Goal: Browse casually

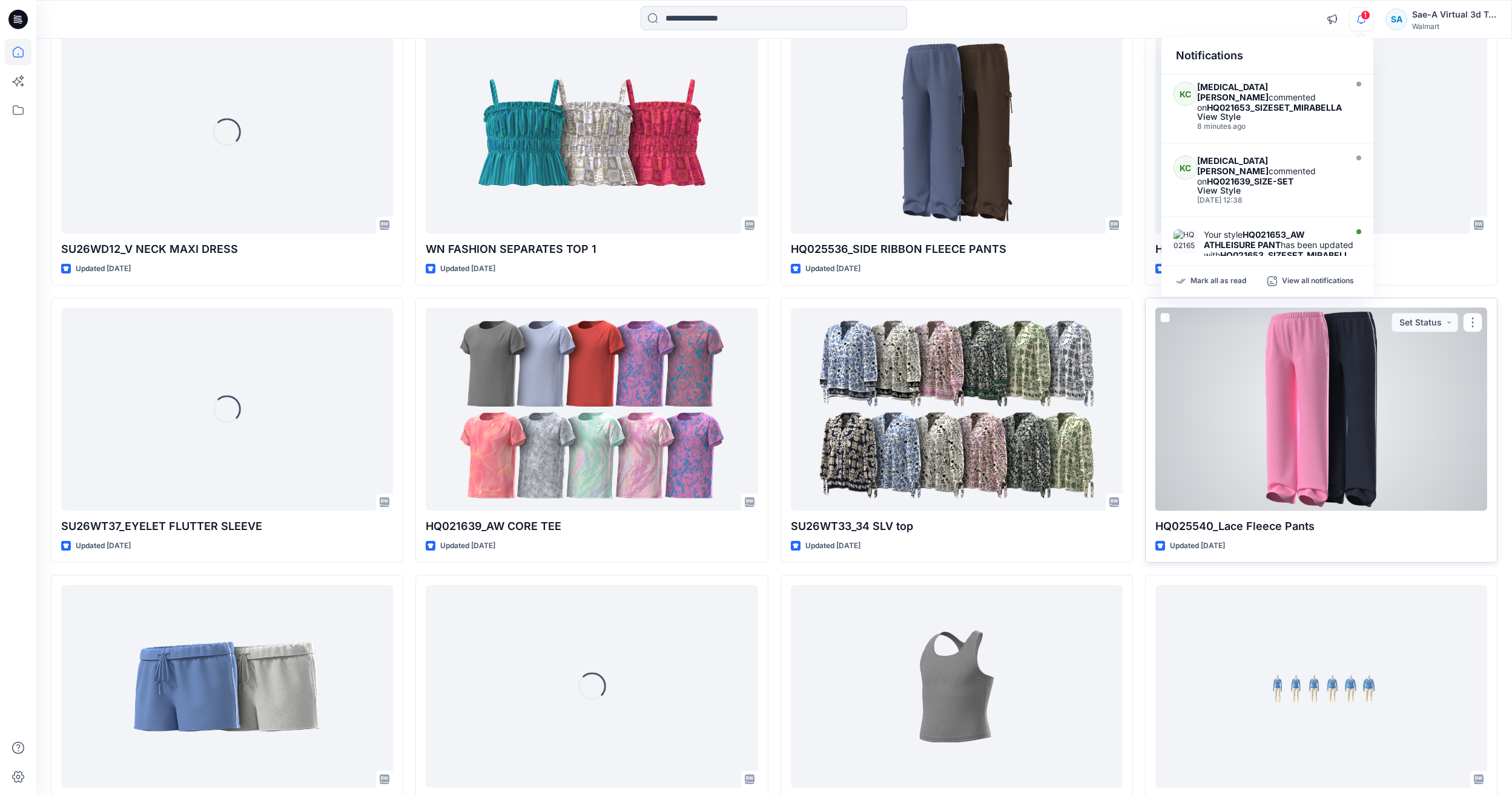
scroll to position [1084, 0]
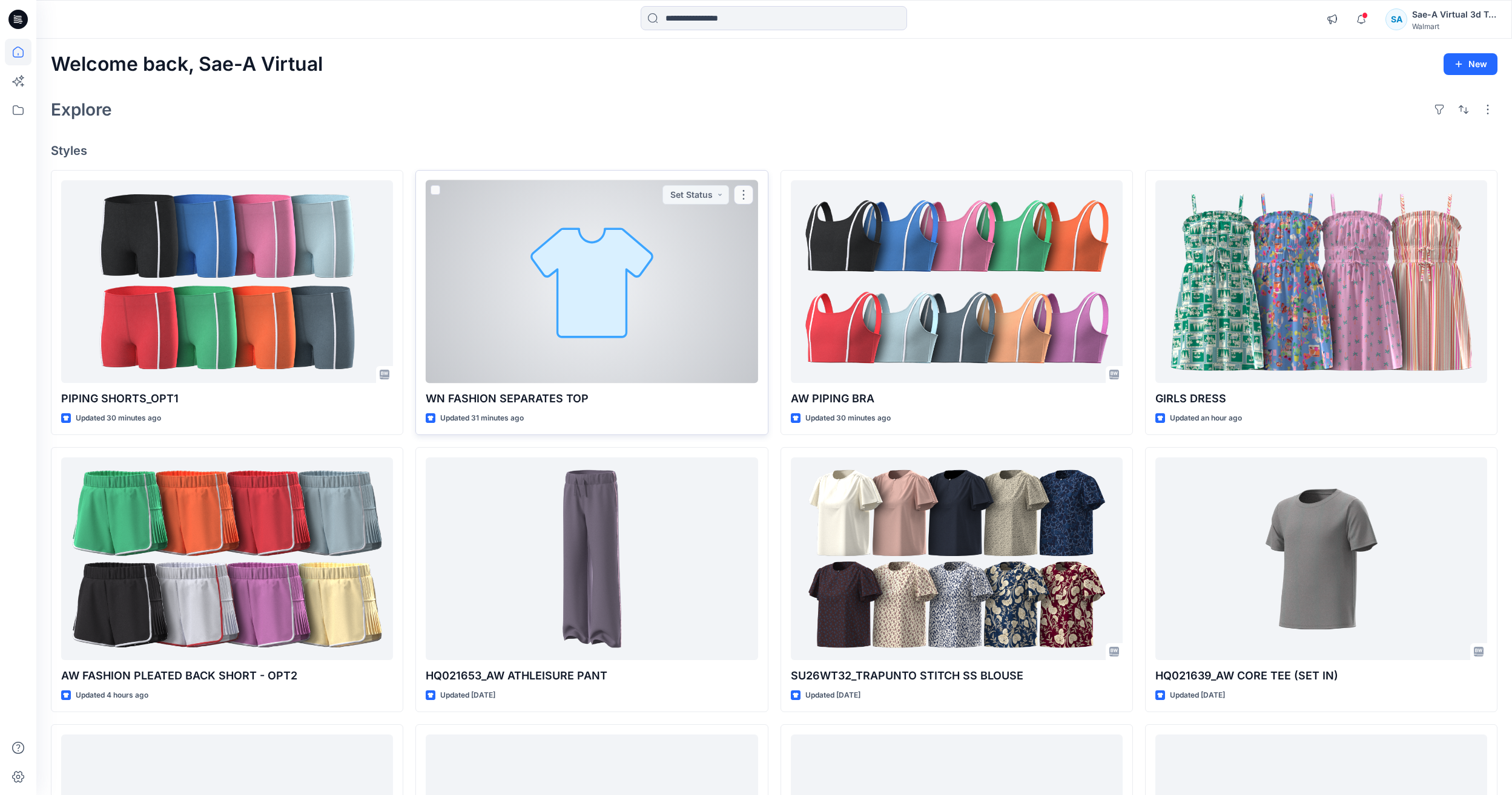
click at [521, 310] on div at bounding box center [591, 281] width 332 height 203
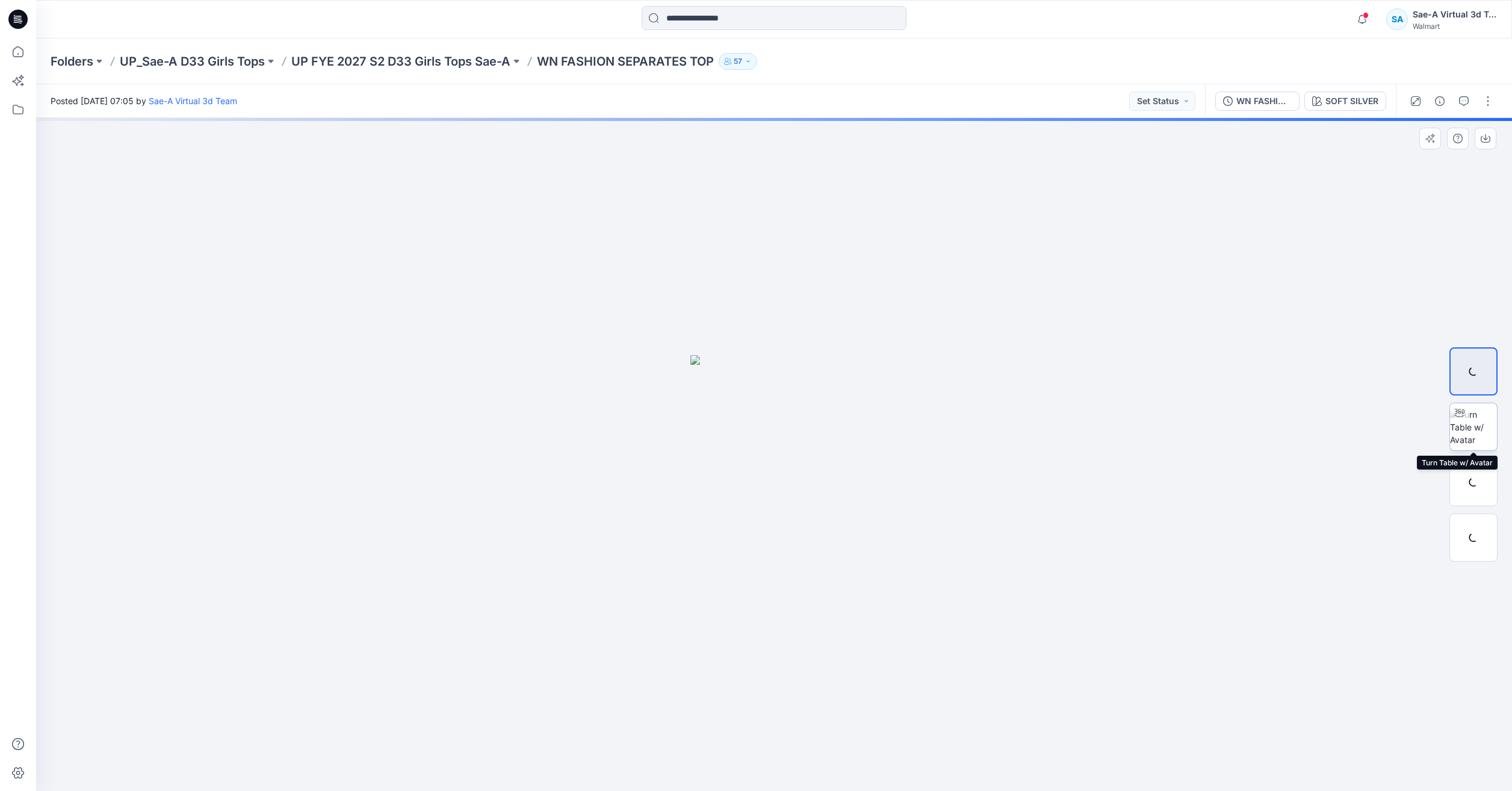
click at [1479, 433] on div at bounding box center [1474, 427] width 48 height 48
drag, startPoint x: 948, startPoint y: 751, endPoint x: 782, endPoint y: 735, distance: 166.8
click at [782, 735] on icon at bounding box center [776, 755] width 364 height 45
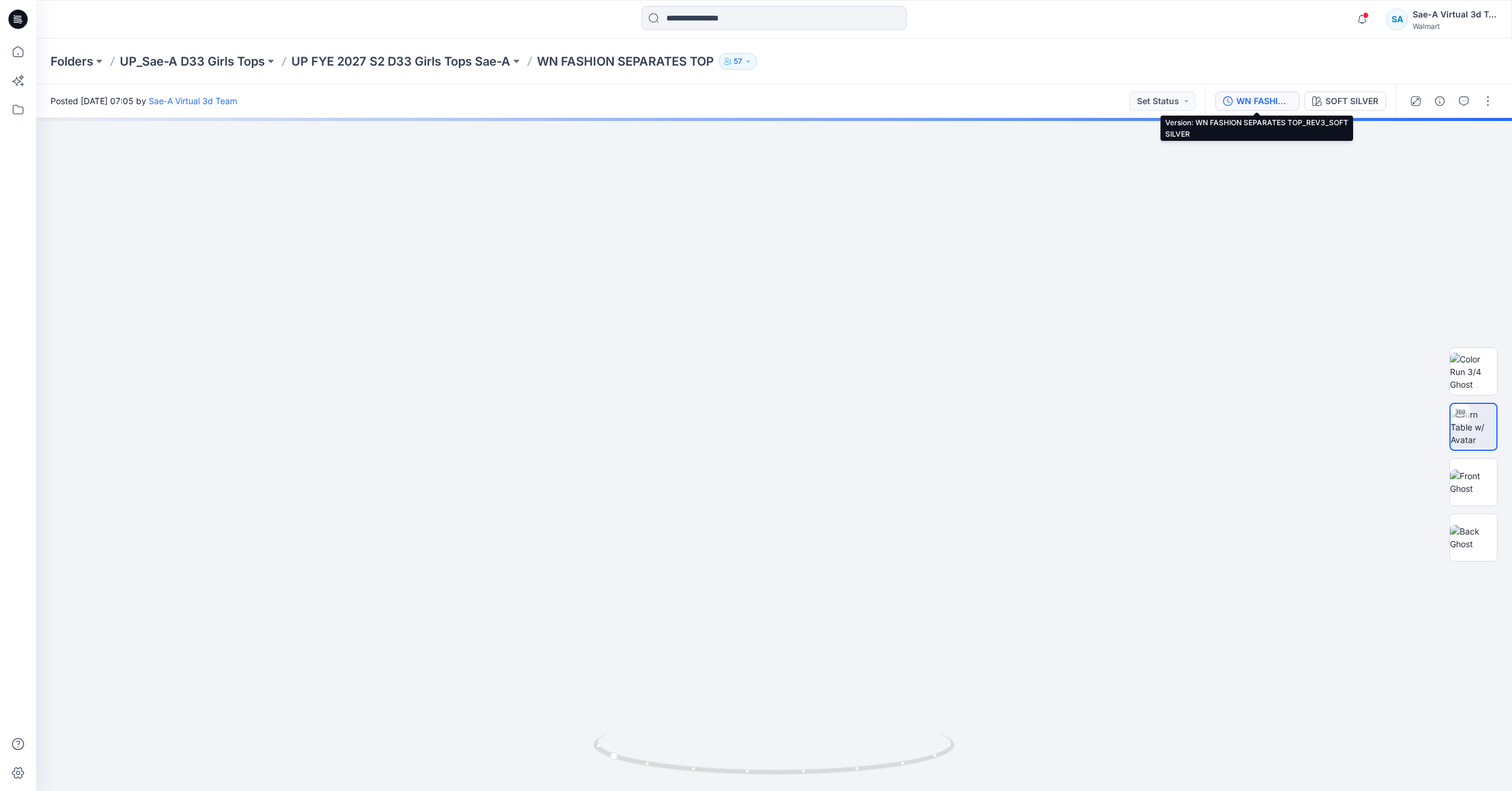
click at [1242, 110] on button "WN FASHION SEPARATES TOP_REV3_SOFT SILVER" at bounding box center [1257, 101] width 84 height 19
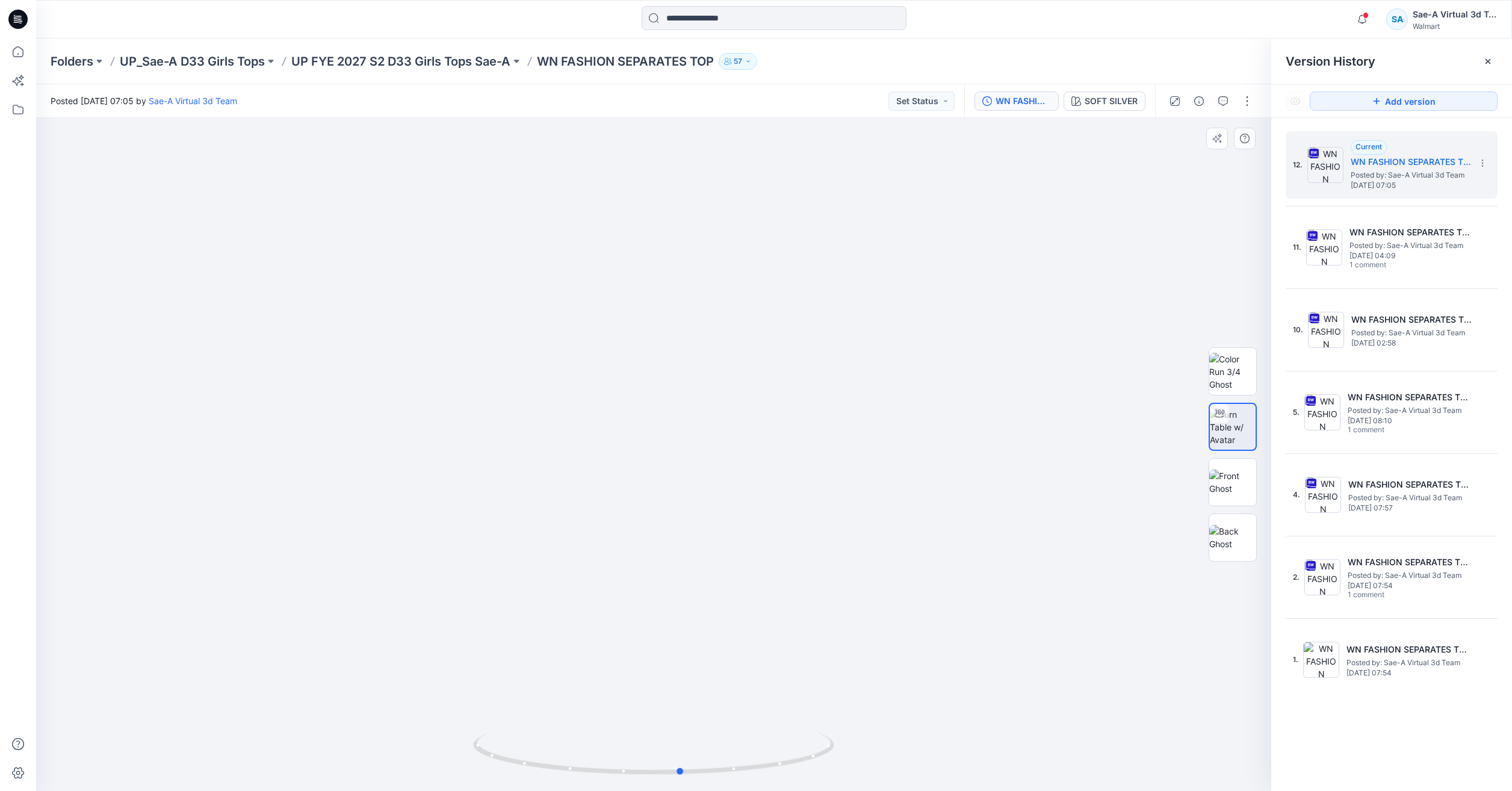
drag, startPoint x: 765, startPoint y: 755, endPoint x: 958, endPoint y: 744, distance: 193.3
click at [958, 744] on div at bounding box center [653, 455] width 1235 height 673
click at [10, 59] on icon at bounding box center [18, 52] width 27 height 27
